Goal: Obtain resource: Download file/media

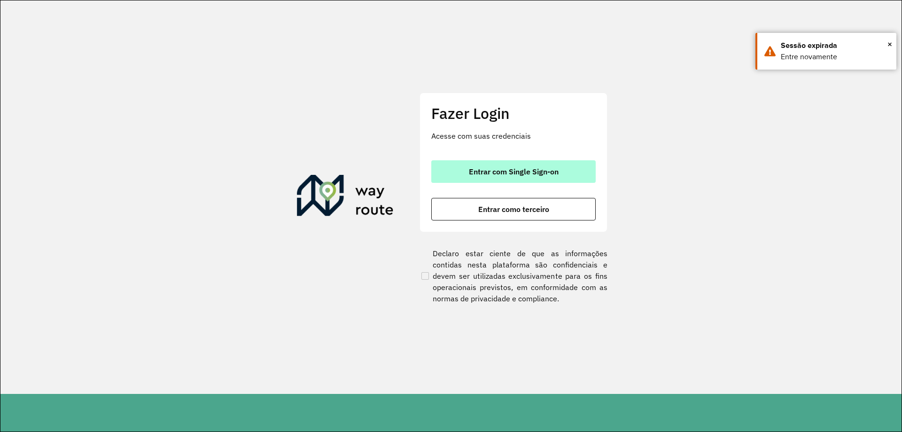
click at [543, 164] on button "Entrar com Single Sign-on" at bounding box center [513, 171] width 164 height 23
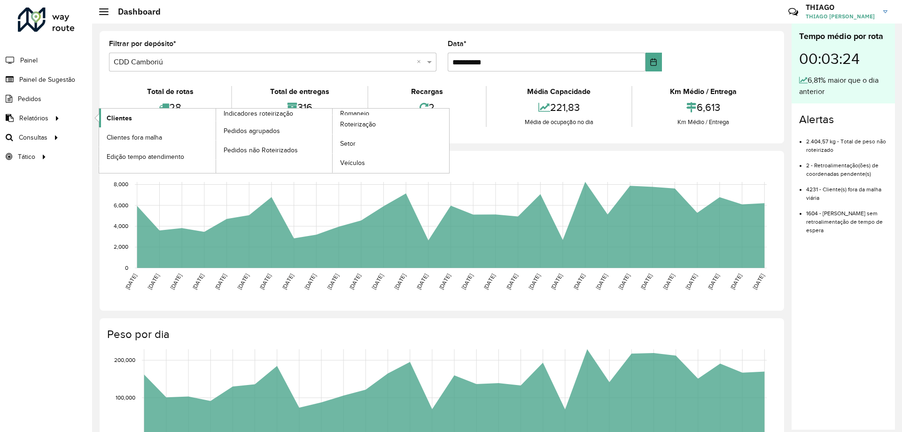
click at [101, 117] on link "Clientes" at bounding box center [157, 117] width 116 height 19
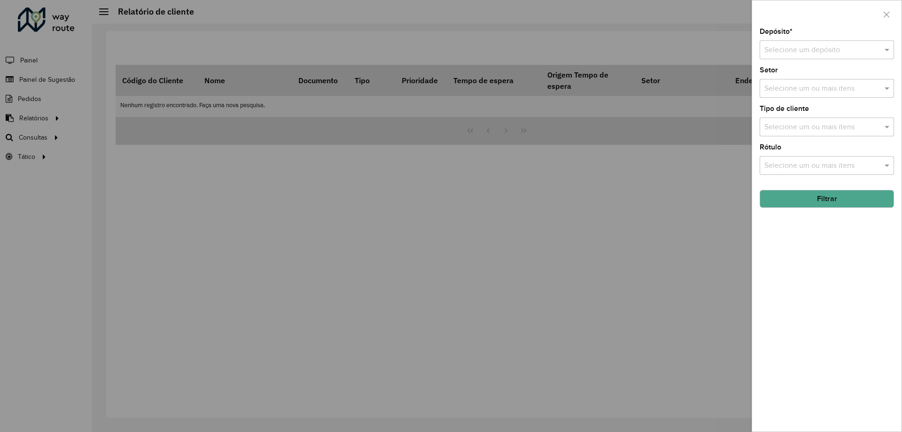
click at [849, 59] on div "Selecione um depósito" at bounding box center [826, 49] width 134 height 19
click at [820, 101] on div "CDD Camboriú" at bounding box center [826, 93] width 133 height 16
click at [834, 93] on input "text" at bounding box center [822, 88] width 120 height 11
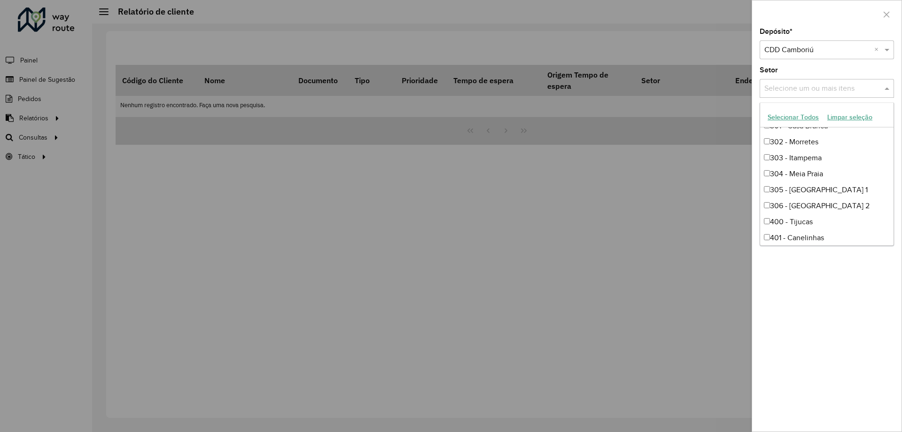
scroll to position [470, 0]
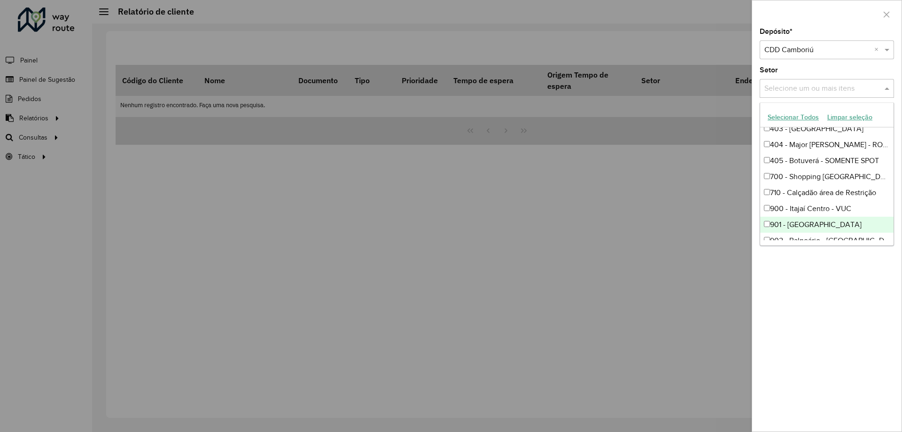
click at [843, 353] on div "Depósito * Selecione um depósito × CDD Camboriú × Setor Selecione um ou mais it…" at bounding box center [826, 229] width 149 height 403
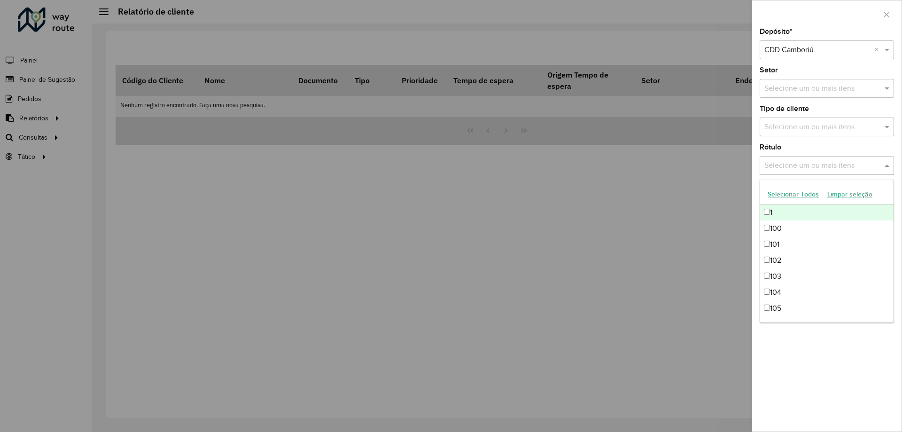
click at [826, 164] on input "text" at bounding box center [822, 165] width 120 height 11
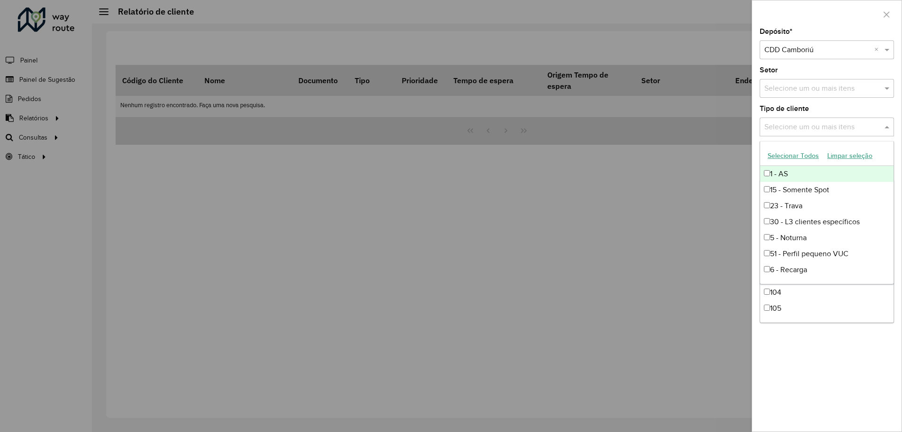
click at [829, 134] on div "Selecione um ou mais itens" at bounding box center [826, 126] width 134 height 19
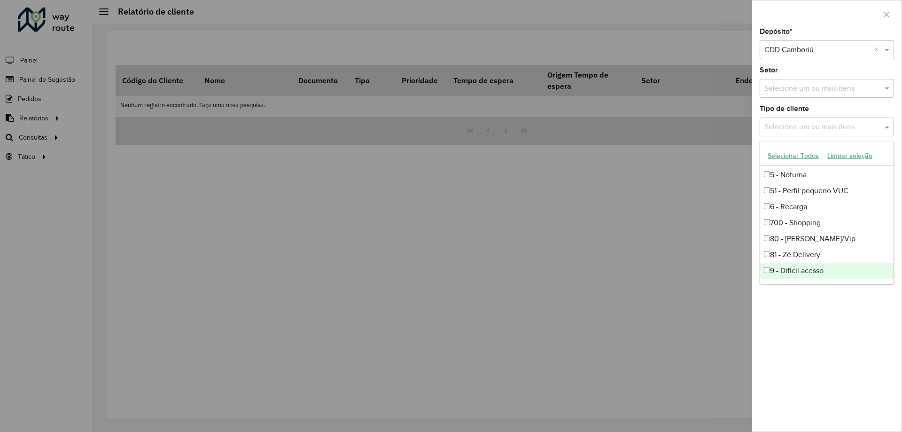
scroll to position [16, 0]
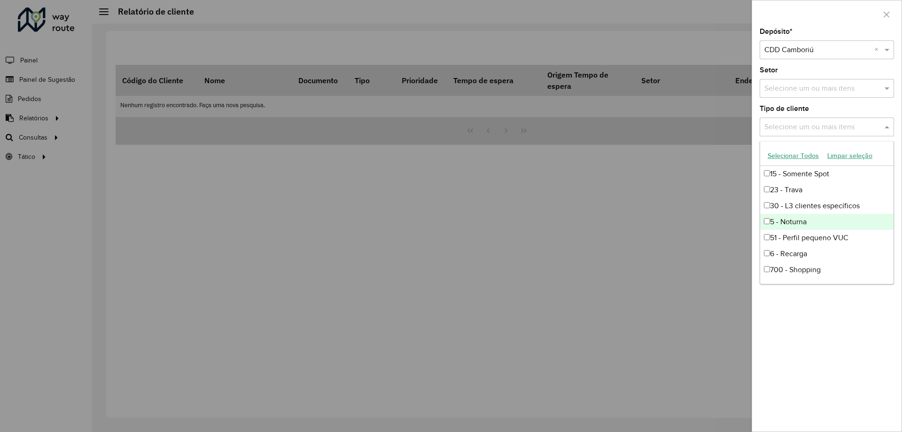
click at [804, 217] on div "5 - Noturna" at bounding box center [826, 222] width 133 height 16
click at [784, 306] on div "Depósito * Selecione um depósito × CDD Camboriú × Setor Selecione um ou mais it…" at bounding box center [826, 229] width 149 height 403
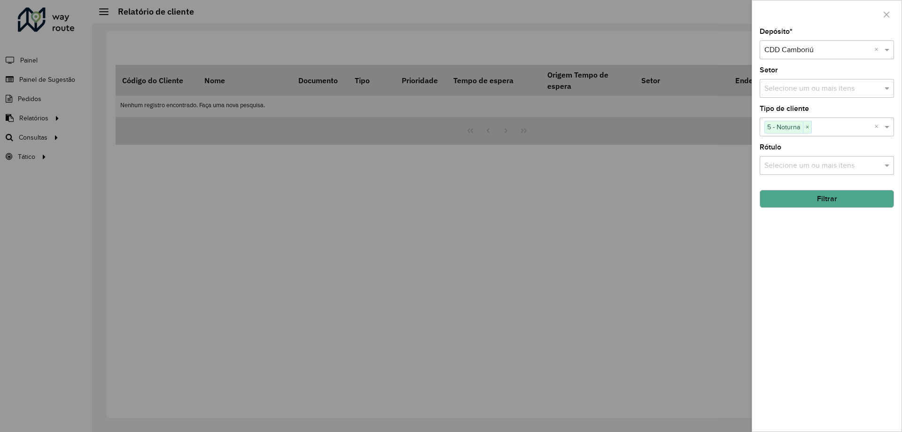
click at [840, 204] on button "Filtrar" at bounding box center [826, 199] width 134 height 18
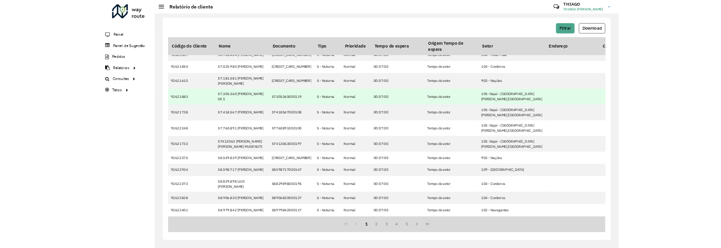
scroll to position [264, 0]
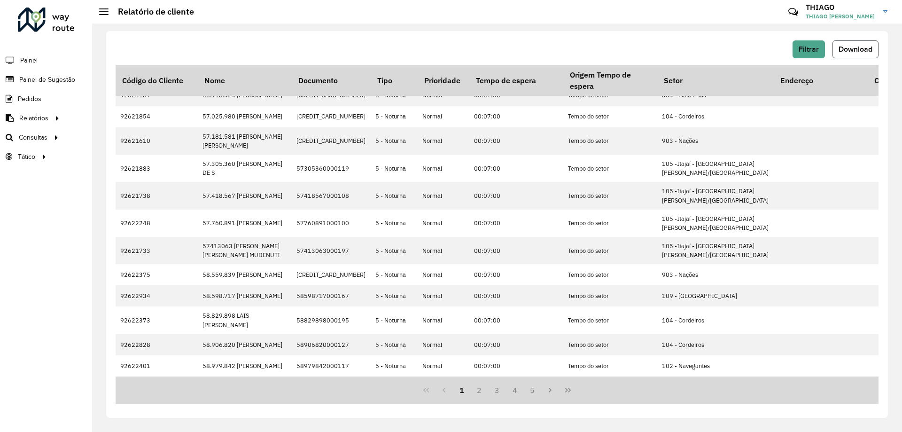
click at [874, 54] on button "Download" at bounding box center [855, 49] width 46 height 18
